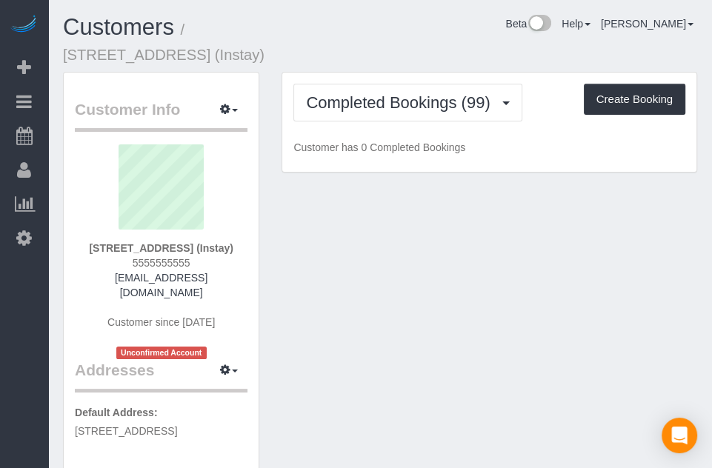
drag, startPoint x: 460, startPoint y: 53, endPoint x: 426, endPoint y: 53, distance: 34.1
click at [430, 53] on div "Customers / [STREET_ADDRESS] (Instay) Beta Help Help Docs Take a Tour Contact S…" at bounding box center [380, 43] width 657 height 57
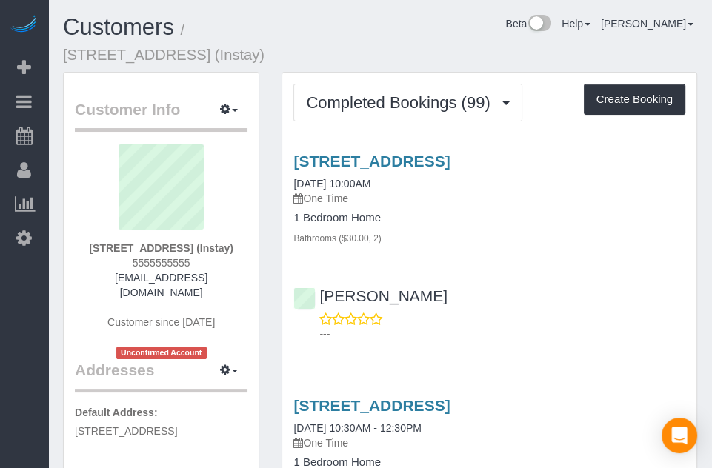
drag, startPoint x: 422, startPoint y: 54, endPoint x: 368, endPoint y: 33, distance: 57.9
click at [368, 33] on div "Beta Help Help Docs Take a Tour Contact Support [PERSON_NAME] My Account Change…" at bounding box center [516, 28] width 383 height 26
click at [423, 36] on div "Beta Help Help Docs Take a Tour Contact Support [PERSON_NAME] My Account Change…" at bounding box center [516, 28] width 383 height 26
click at [635, 111] on button "Create Booking" at bounding box center [635, 99] width 102 height 31
click at [634, 99] on button "Create Booking" at bounding box center [635, 99] width 102 height 31
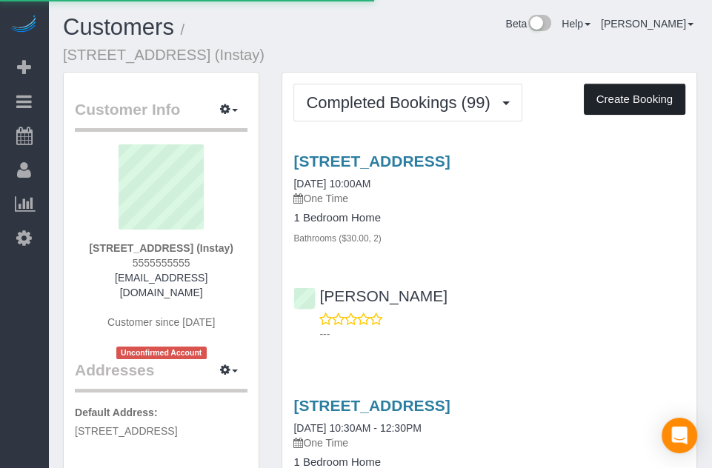
select select "IA"
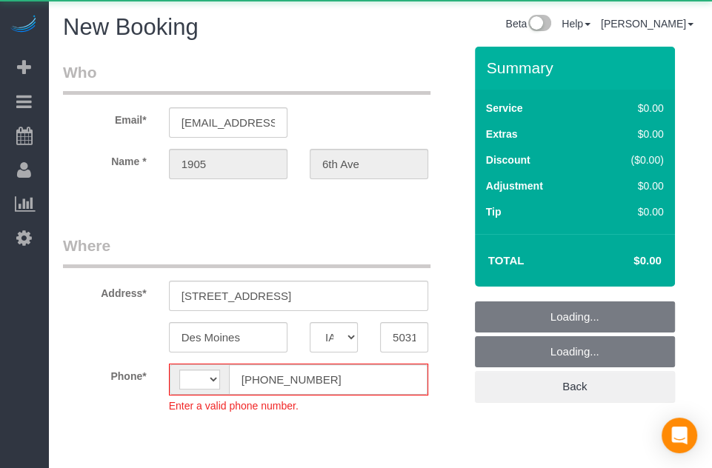
select select "object:1962"
select select "string:[GEOGRAPHIC_DATA]"
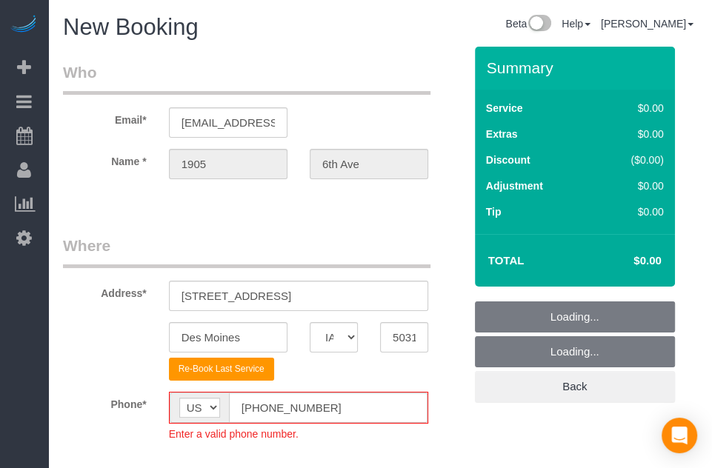
click at [264, 382] on fieldset "Where Address* [STREET_ADDRESS] [GEOGRAPHIC_DATA] AK AL AR AZ CA CO CT DC DE [G…" at bounding box center [263, 349] width 401 height 229
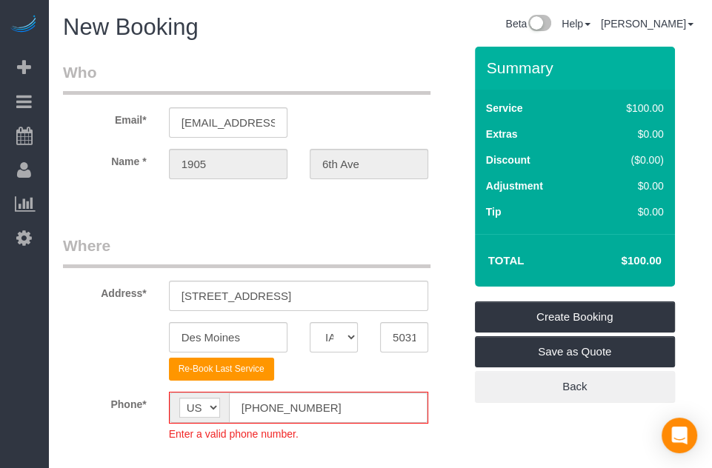
drag, startPoint x: 341, startPoint y: 376, endPoint x: 334, endPoint y: 370, distance: 9.4
click at [325, 384] on fieldset "Where Address* [STREET_ADDRESS] [GEOGRAPHIC_DATA] AK AL AR AZ CA CO CT DC DE [G…" at bounding box center [263, 349] width 401 height 229
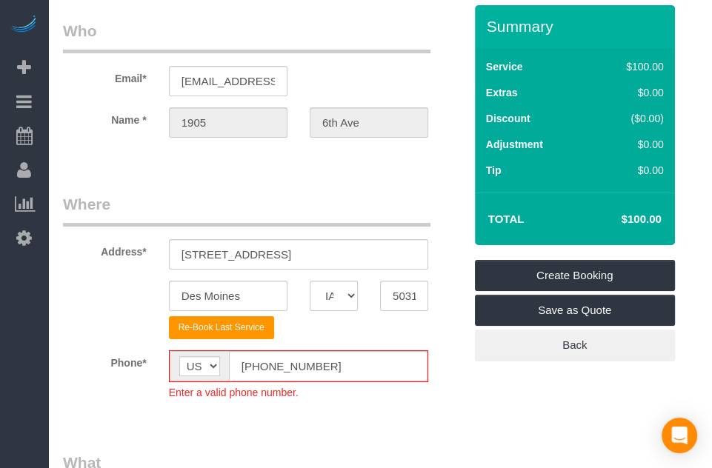
scroll to position [74, 0]
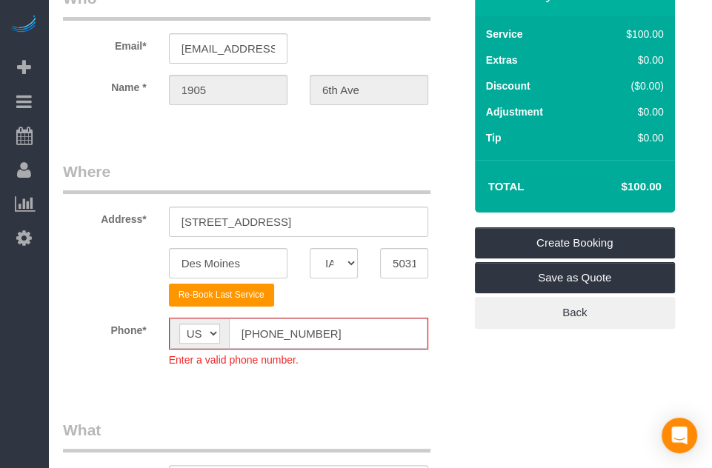
click at [256, 343] on input "[PHONE_NUMBER]" at bounding box center [328, 334] width 199 height 30
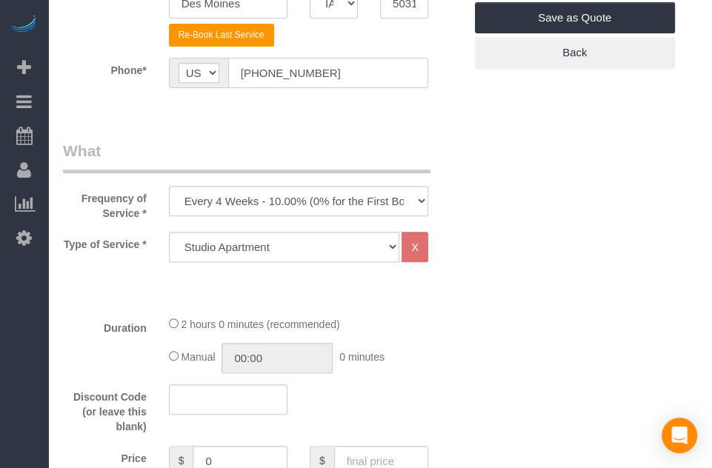
scroll to position [371, 0]
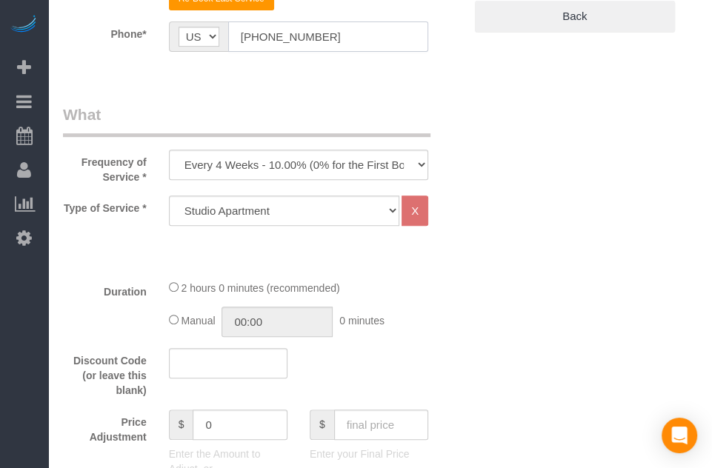
type input "[PHONE_NUMBER]"
click at [355, 165] on select "Every 6 Weeks (0% for the First Booking) One Time Every 8 Weeks (0% for the Fir…" at bounding box center [298, 165] width 259 height 30
select select "object:1964"
click at [169, 150] on select "Every 6 Weeks (0% for the First Booking) One Time Every 8 Weeks (0% for the Fir…" at bounding box center [298, 165] width 259 height 30
click at [308, 212] on select "Studio Apartment 1 Bedroom Home 2 Bedroom Home 3 Bedroom Home 4 Bedroom Home 5 …" at bounding box center [284, 211] width 230 height 30
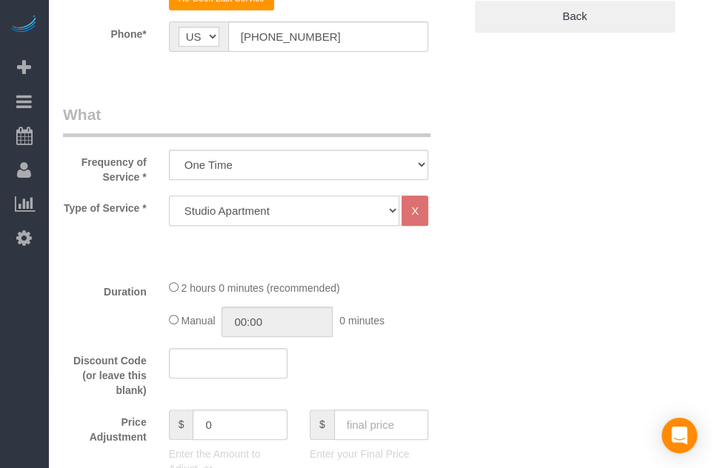
select select "18"
click at [169, 196] on select "Studio Apartment 1 Bedroom Home 2 Bedroom Home 3 Bedroom Home 4 Bedroom Home 5 …" at bounding box center [284, 211] width 230 height 30
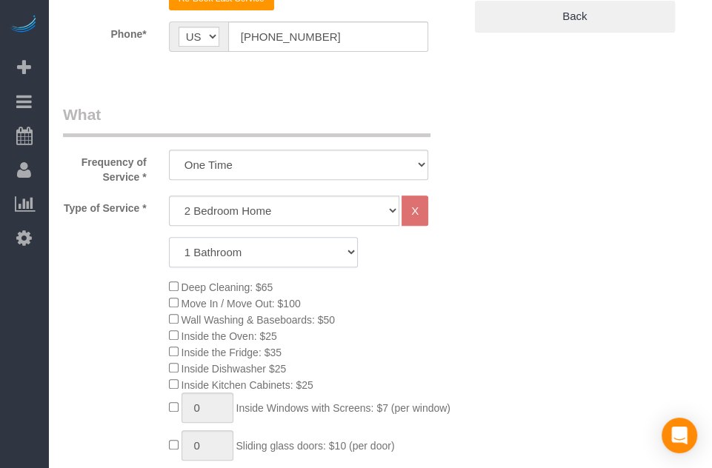
click at [338, 262] on select "1 Bathroom 2 Bathrooms 3 Bathrooms 4 Bathrooms 5 Bathrooms 6 Bathrooms" at bounding box center [263, 252] width 189 height 30
select select "2"
click at [169, 237] on select "1 Bathroom 2 Bathrooms 3 Bathrooms 4 Bathrooms 5 Bathrooms 6 Bathrooms" at bounding box center [263, 252] width 189 height 30
click at [453, 303] on div "Deep Cleaning: $65 Move In / Move Out: $100 Wall Washing & Baseboards: $50 Insi…" at bounding box center [316, 441] width 317 height 325
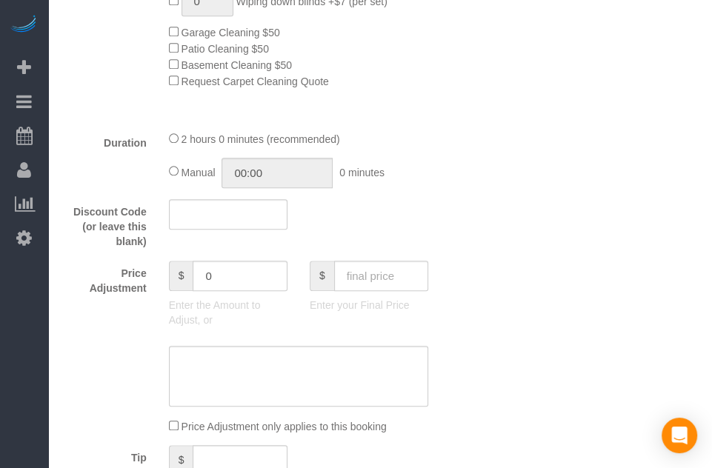
scroll to position [1037, 0]
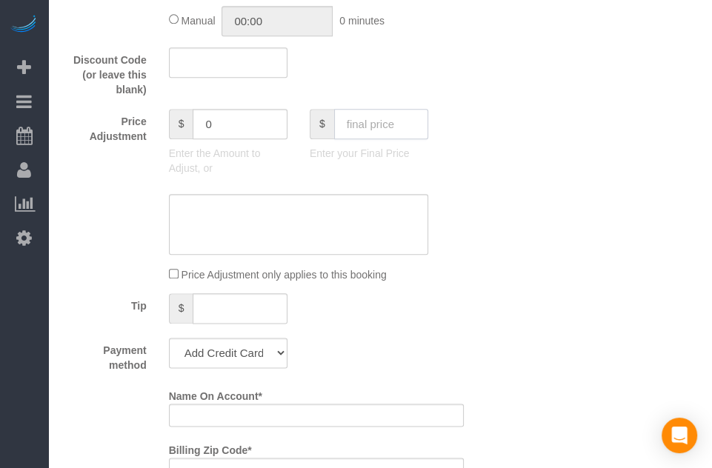
click at [373, 124] on input "text" at bounding box center [381, 124] width 94 height 30
type input "95"
drag, startPoint x: 574, startPoint y: 150, endPoint x: 539, endPoint y: 124, distance: 42.8
click at [571, 148] on div "Who Email* [EMAIL_ADDRESS][DOMAIN_NAME] Name * 1905 [GEOGRAPHIC_DATA] Where Add…" at bounding box center [380, 325] width 634 height 2632
type input "-94"
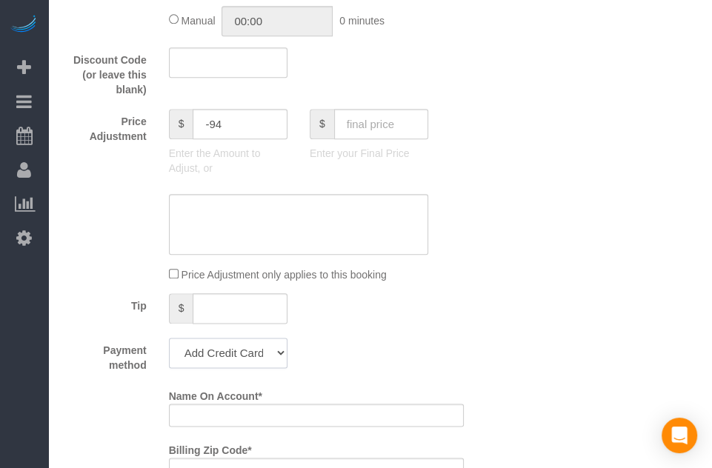
click at [252, 359] on select "Add Credit Card Cash Check Paypal" at bounding box center [228, 353] width 119 height 30
select select "string:check"
click at [169, 343] on select "Add Credit Card Cash Check Paypal" at bounding box center [228, 353] width 119 height 30
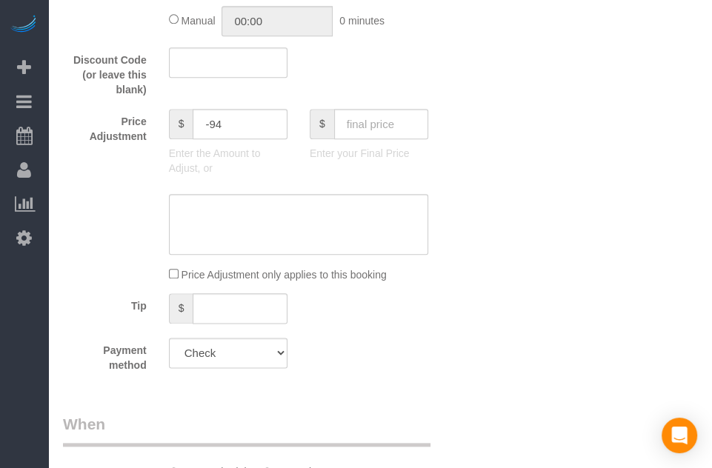
click at [348, 361] on div "Payment method Add Credit Card Cash Check Paypal" at bounding box center [263, 355] width 423 height 35
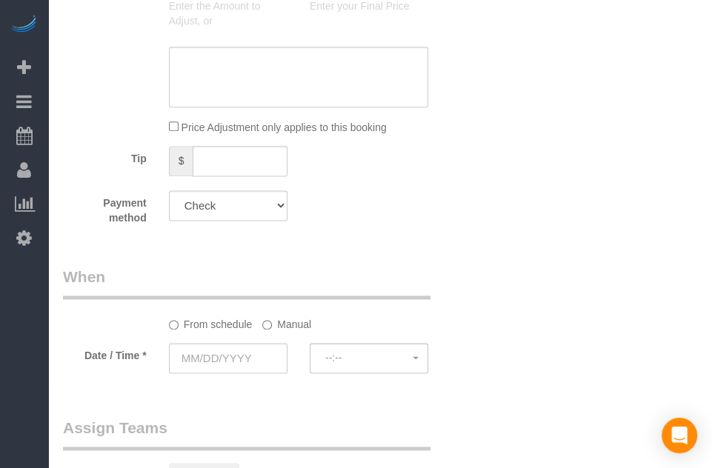
scroll to position [1186, 0]
click at [238, 357] on input "text" at bounding box center [228, 357] width 119 height 30
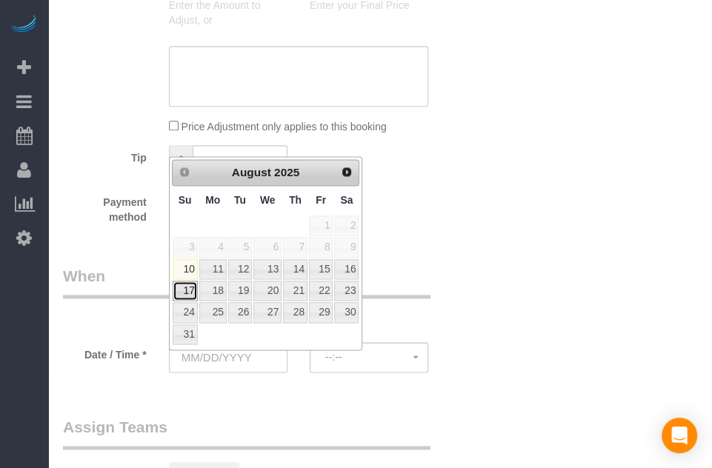
click at [188, 288] on link "17" at bounding box center [185, 291] width 25 height 20
type input "[DATE]"
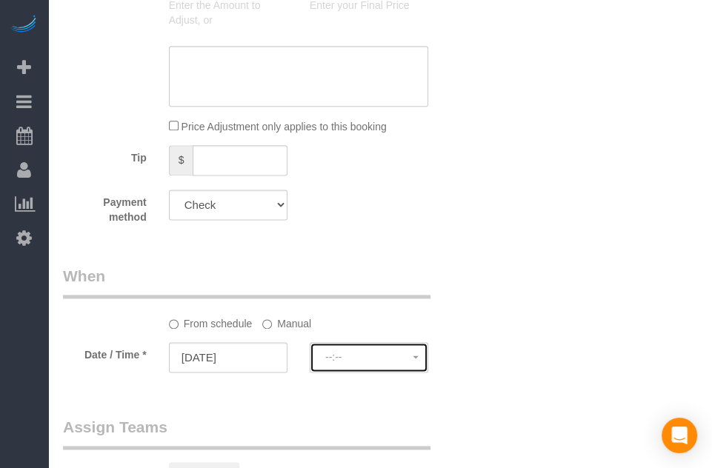
click at [355, 359] on span "--:--" at bounding box center [368, 357] width 87 height 12
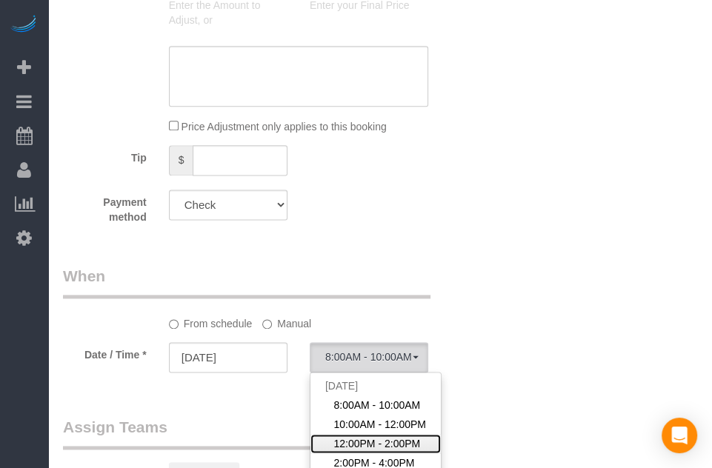
click at [354, 445] on span "12:00PM - 2:00PM" at bounding box center [376, 443] width 87 height 15
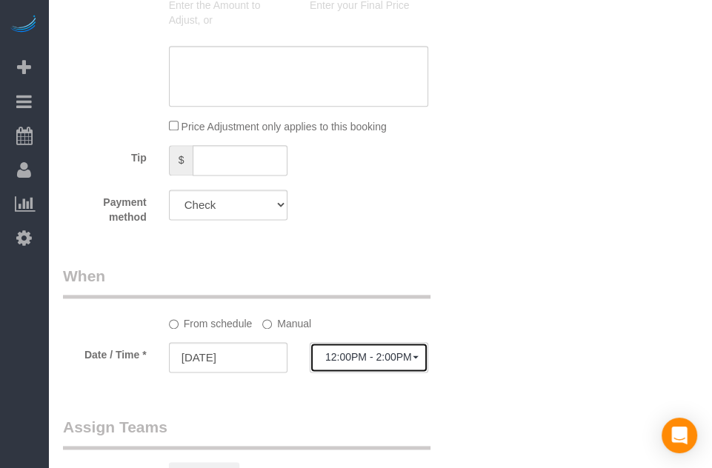
click at [382, 363] on span "12:00PM - 2:00PM" at bounding box center [368, 357] width 87 height 12
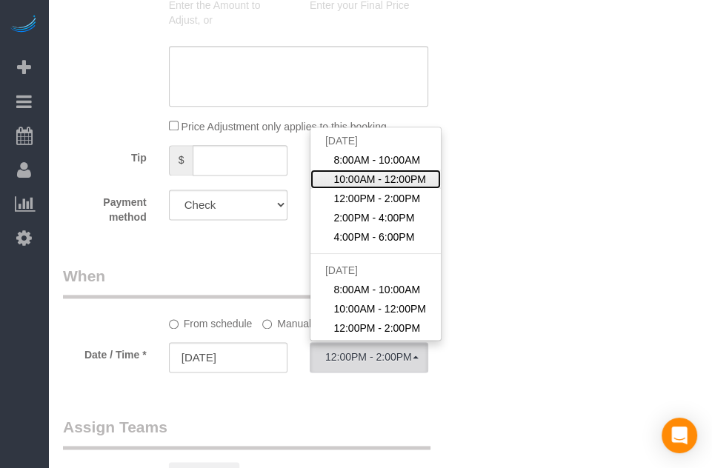
click at [382, 182] on span "10:00AM - 12:00PM" at bounding box center [379, 179] width 93 height 15
select select "spot2"
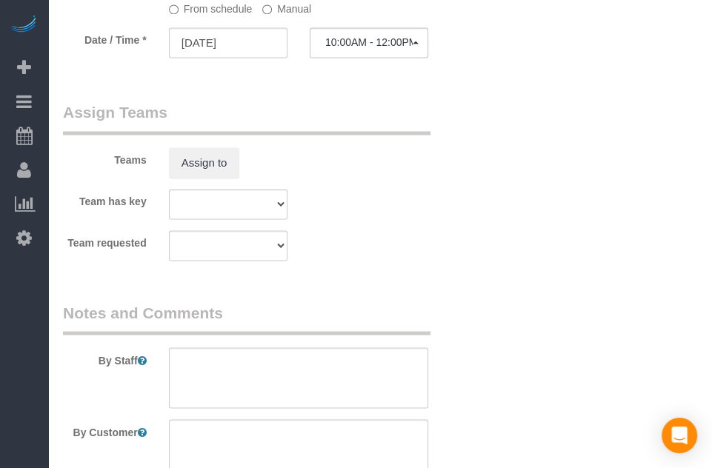
scroll to position [1778, 0]
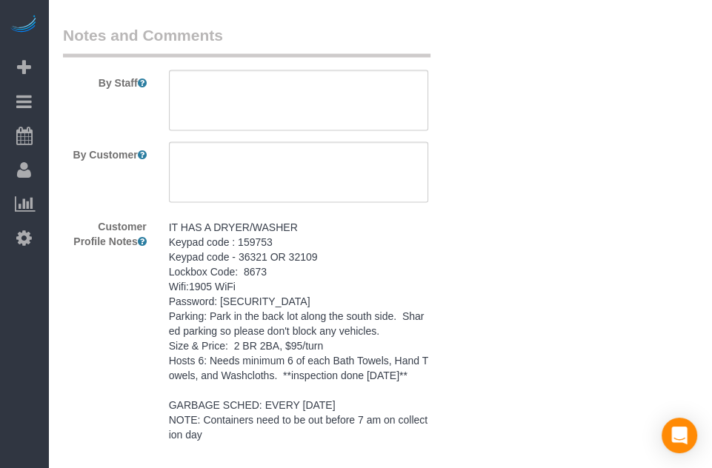
click at [317, 282] on pre "IT HAS A DRYER/WASHER Keypad code : 159753 Keypad code - 36321 OR 32109 Lockbox…" at bounding box center [298, 330] width 259 height 222
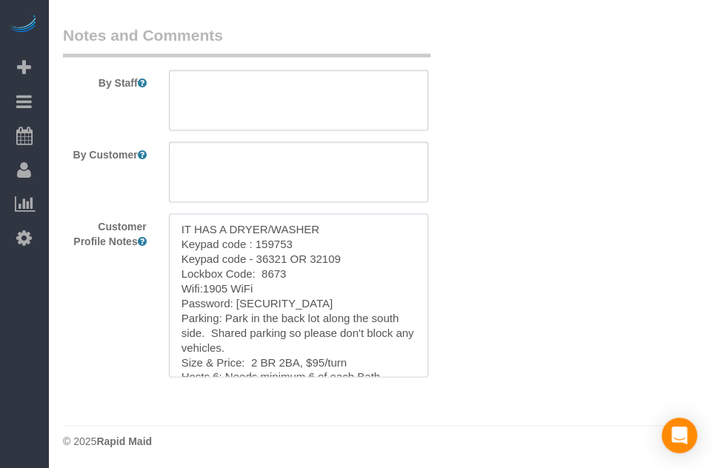
click at [317, 282] on textarea "IT HAS A DRYER/WASHER Keypad code : 159753 Keypad code - 36321 OR 32109 Lockbox…" at bounding box center [298, 295] width 259 height 164
click at [341, 105] on textarea at bounding box center [298, 100] width 259 height 61
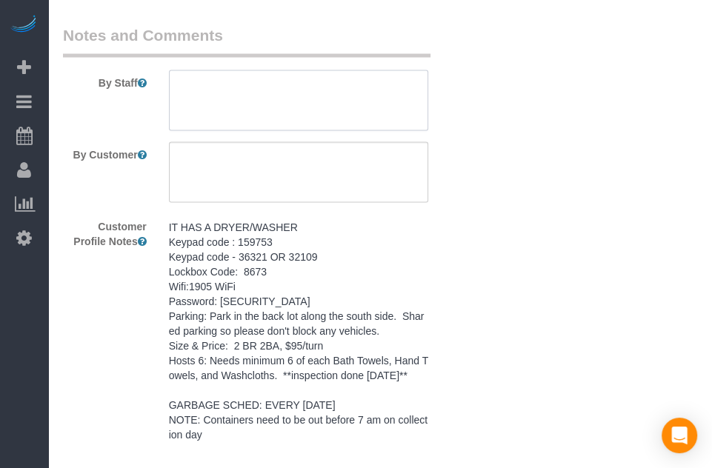
paste textarea "IT HAS A DRYER/WASHER Keypad code : 159753 Keypad code - 36321 OR 32109 Lockbox…"
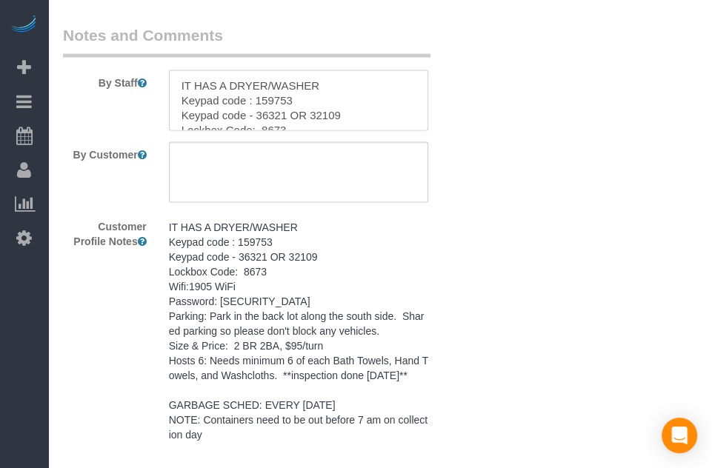
scroll to position [198, 0]
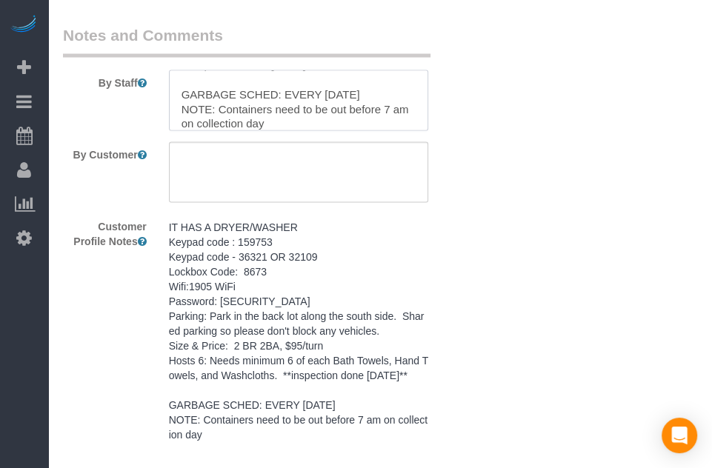
type textarea "IT HAS A DRYER/WASHER Keypad code : 159753 Keypad code - 36321 OR 32109 Lockbox…"
drag, startPoint x: 626, startPoint y: 219, endPoint x: 693, endPoint y: 336, distance: 134.7
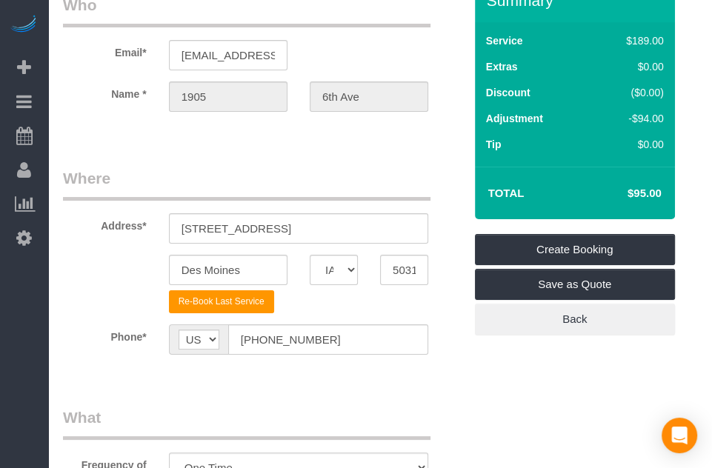
scroll to position [61, 0]
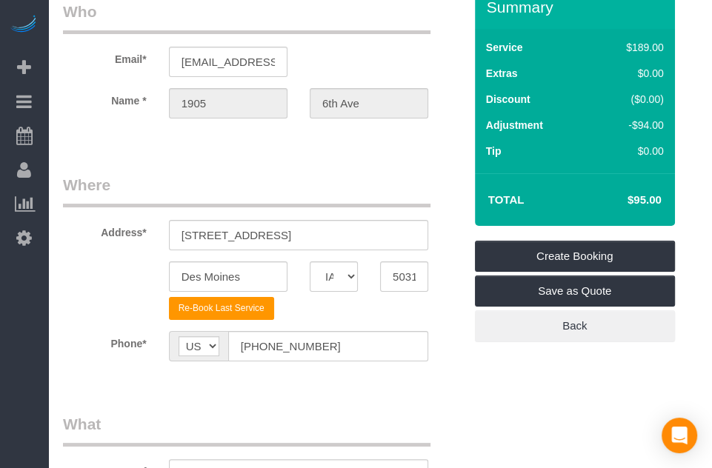
drag, startPoint x: 447, startPoint y: 202, endPoint x: 421, endPoint y: 168, distance: 42.2
drag, startPoint x: 421, startPoint y: 168, endPoint x: 394, endPoint y: 166, distance: 26.8
drag, startPoint x: 394, startPoint y: 166, endPoint x: 385, endPoint y: 165, distance: 9.7
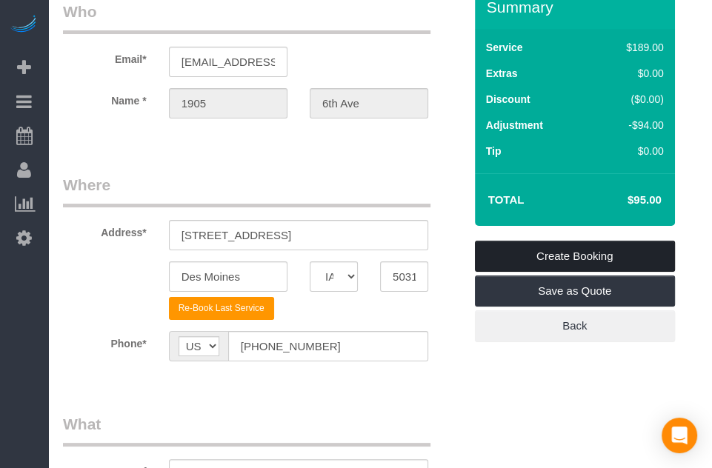
click at [534, 255] on link "Create Booking" at bounding box center [575, 256] width 200 height 31
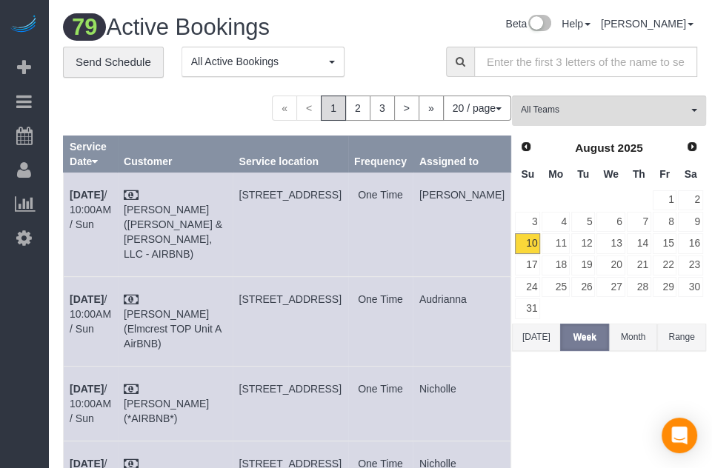
click at [435, 27] on div "Beta Help Help Docs Take a Tour Contact Support [PERSON_NAME] My Account Change…" at bounding box center [516, 28] width 383 height 26
click at [402, 24] on div "Beta Help Help Docs Take a Tour Contact Support [PERSON_NAME] My Account Change…" at bounding box center [516, 28] width 383 height 26
click at [439, 28] on div "Beta Help Help Docs Take a Tour Contact Support [PERSON_NAME] My Account Change…" at bounding box center [516, 28] width 383 height 26
